Goal: Task Accomplishment & Management: Manage account settings

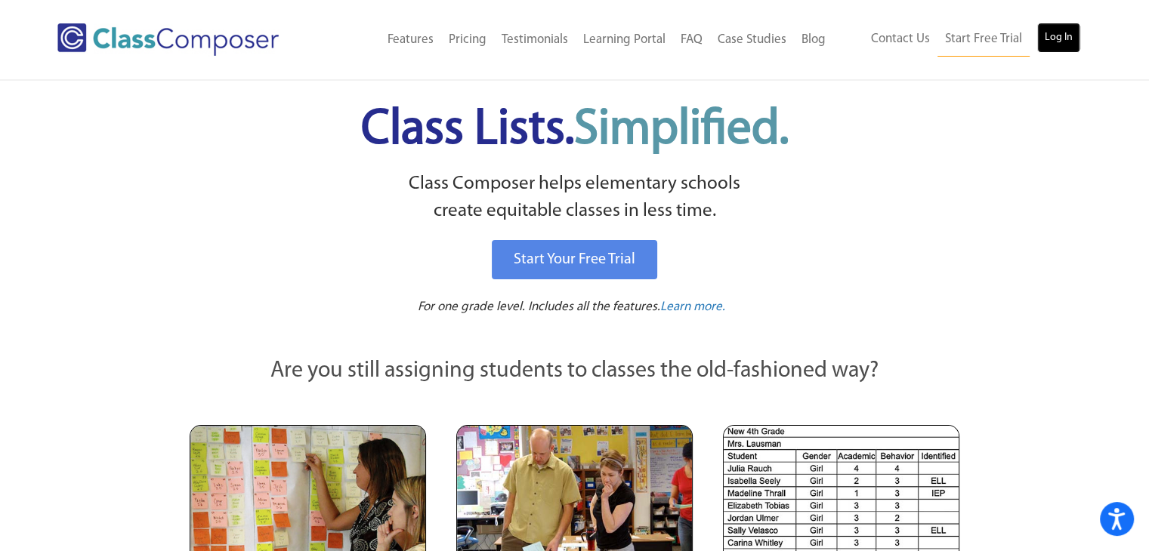
click at [1063, 26] on link "Log In" at bounding box center [1058, 38] width 43 height 30
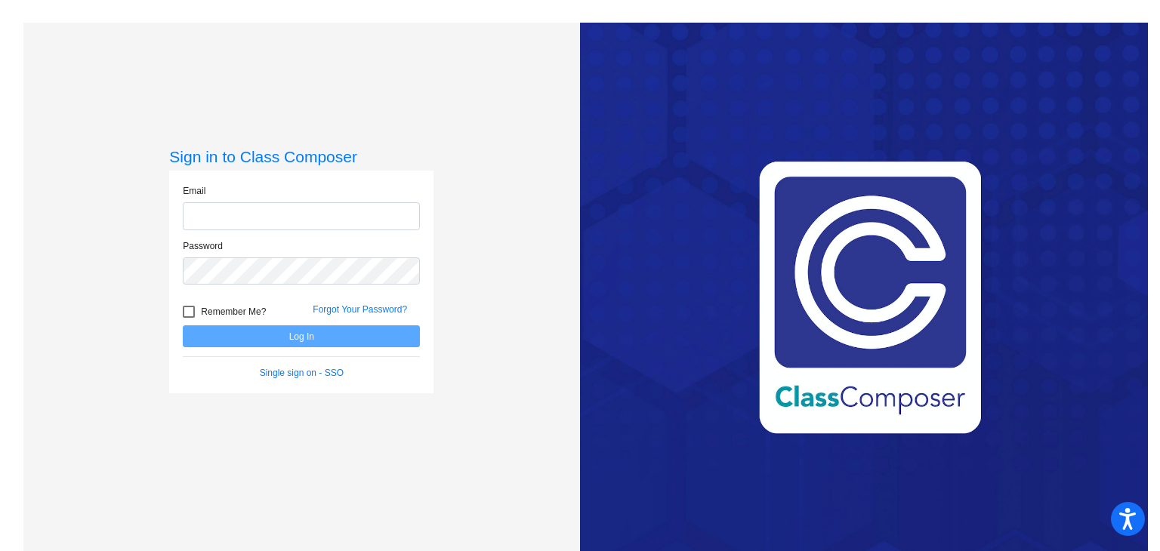
click at [258, 230] on input "email" at bounding box center [301, 216] width 237 height 28
type input "[EMAIL_ADDRESS][DOMAIN_NAME]"
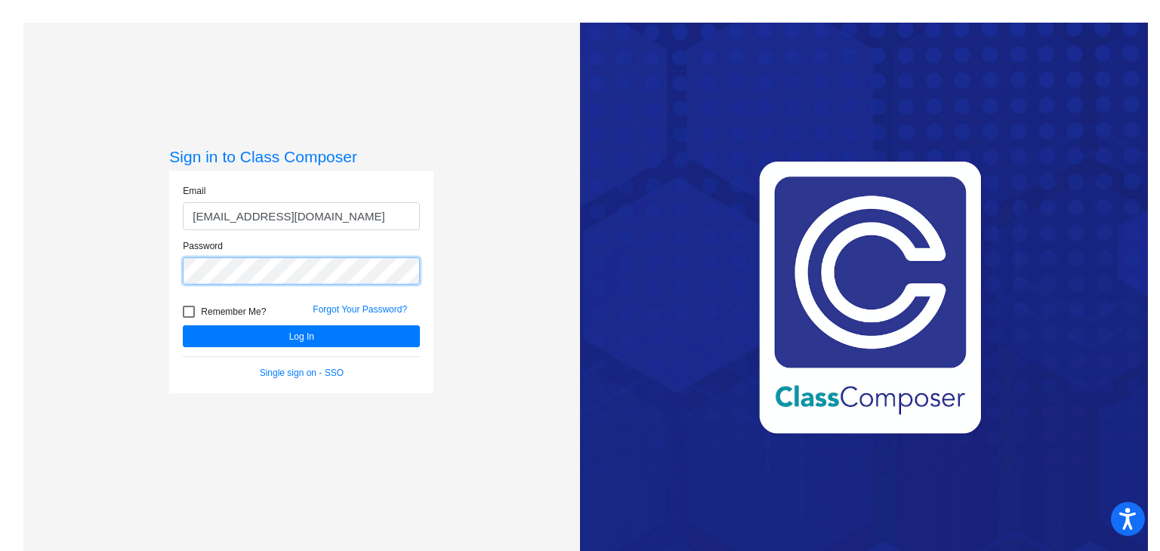
click at [183, 326] on button "Log In" at bounding box center [301, 337] width 237 height 22
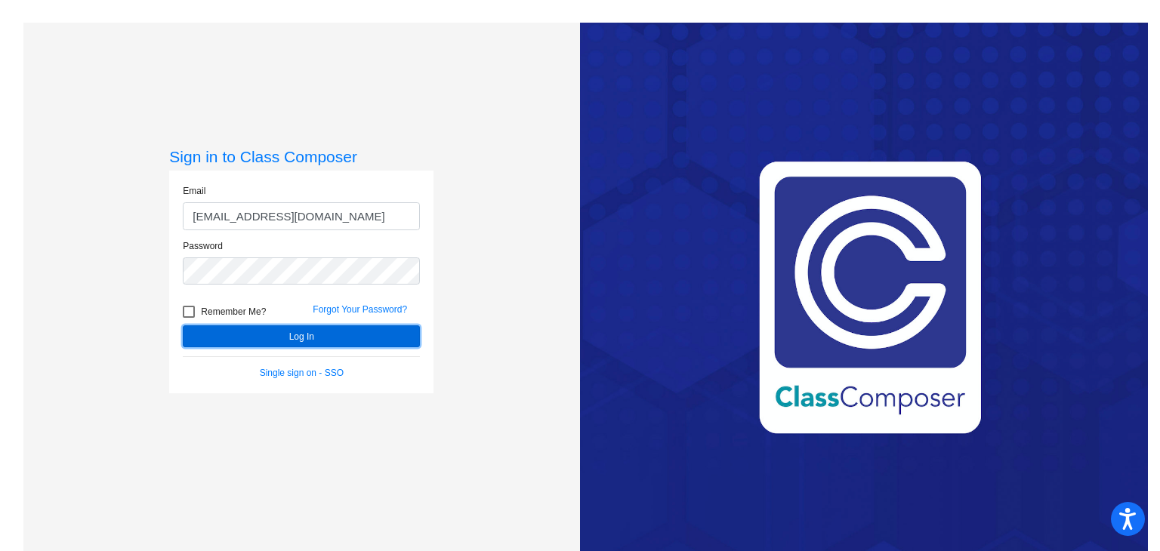
click at [309, 345] on button "Log In" at bounding box center [301, 337] width 237 height 22
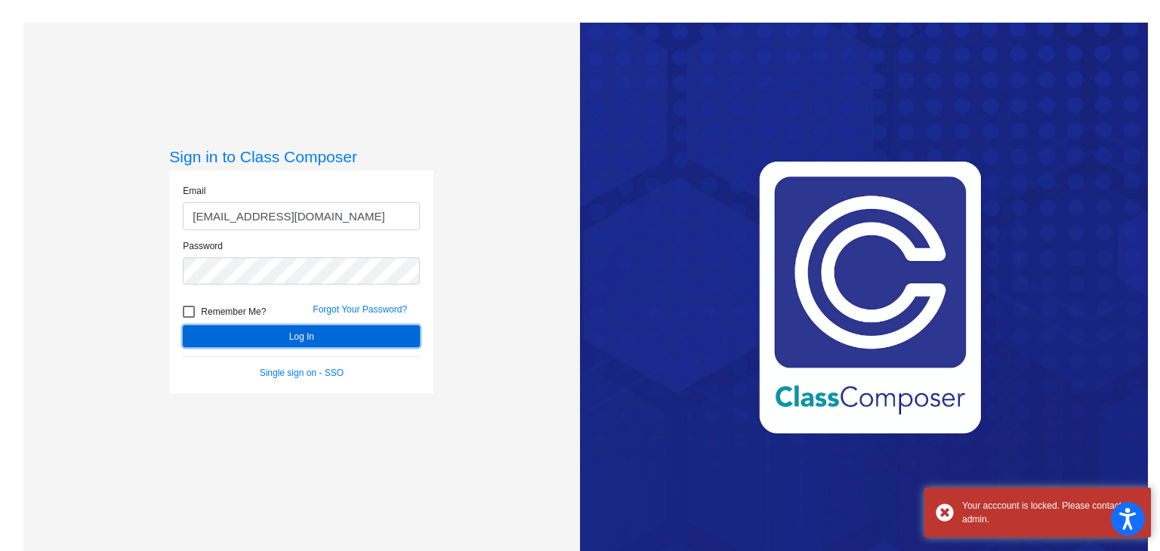
click at [309, 345] on button "Log In" at bounding box center [301, 337] width 237 height 22
